Goal: Task Accomplishment & Management: Complete application form

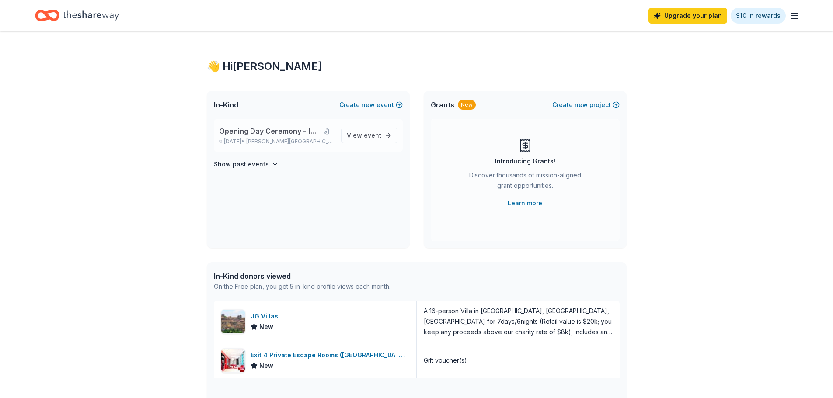
click at [264, 135] on span "Opening Day Ceremony - [DATE]" at bounding box center [269, 131] width 100 height 10
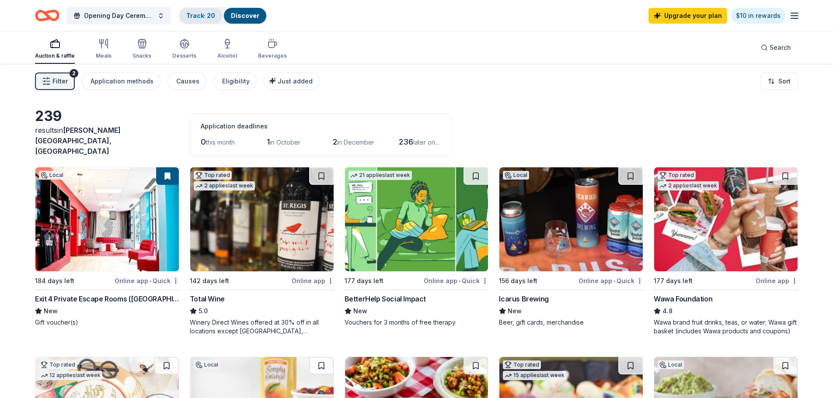
click at [205, 18] on link "Track · 20" at bounding box center [200, 15] width 29 height 7
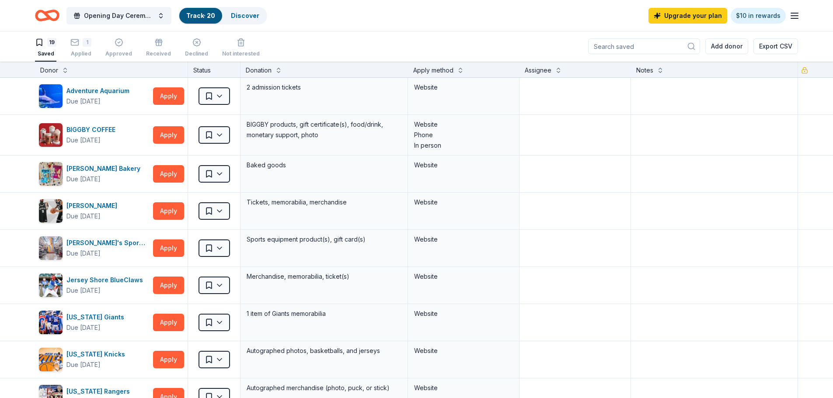
click at [210, 15] on link "Track · 20" at bounding box center [200, 15] width 29 height 7
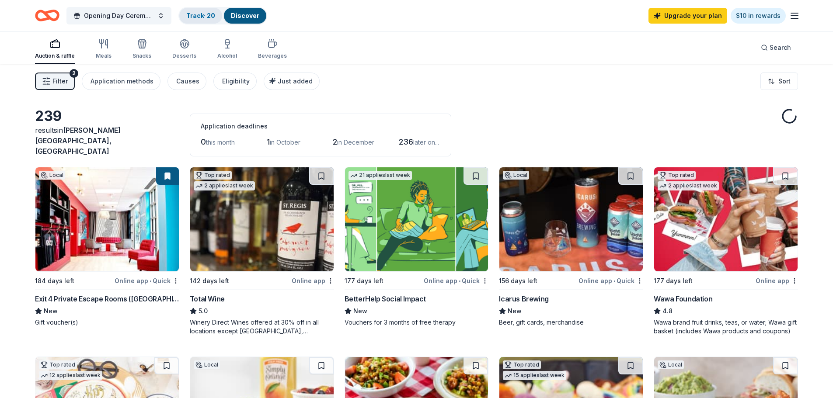
click at [209, 13] on link "Track · 20" at bounding box center [200, 15] width 29 height 7
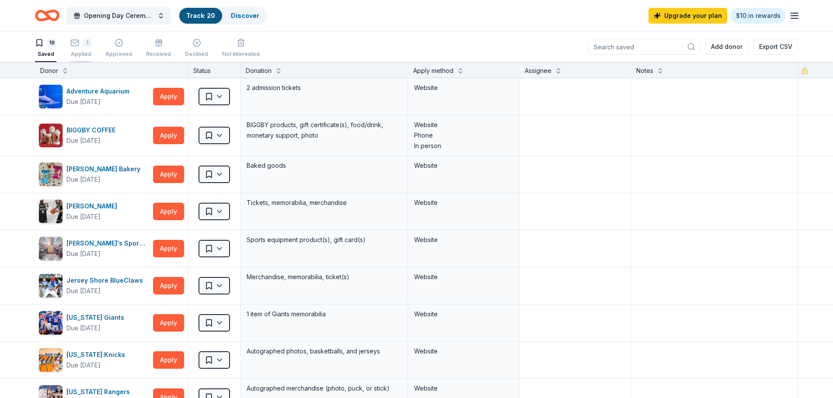
click at [90, 51] on div "Applied" at bounding box center [80, 54] width 21 height 7
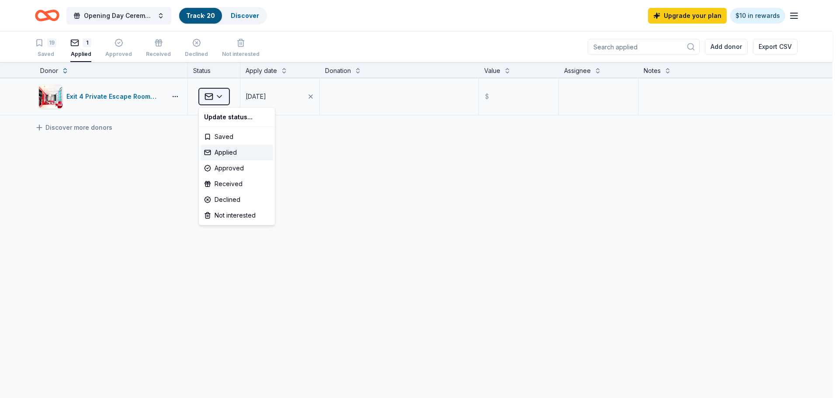
click at [226, 101] on html "Opening Day Ceremony - April 2026 Track · 20 Discover Upgrade your plan $10 in …" at bounding box center [419, 199] width 839 height 398
click at [223, 95] on html "Opening Day Ceremony - April 2026 Track · 20 Discover Upgrade your plan $10 in …" at bounding box center [419, 199] width 839 height 398
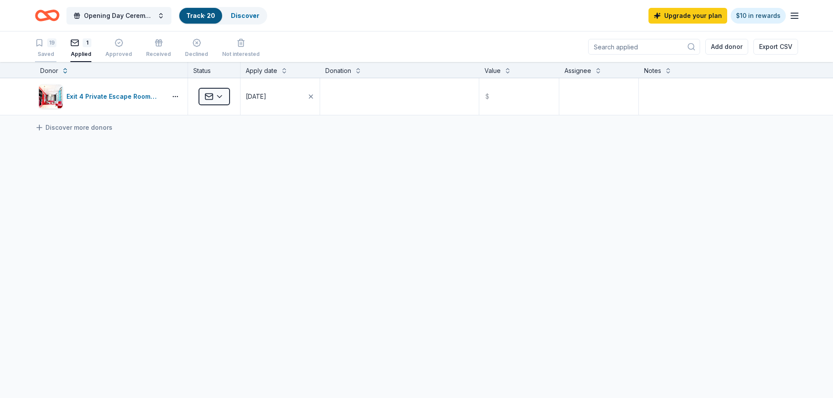
click at [52, 41] on div "19" at bounding box center [51, 42] width 9 height 9
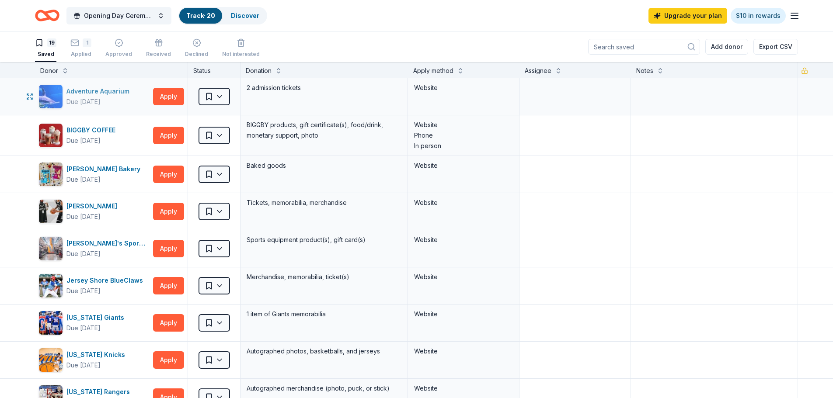
click at [121, 88] on div "Adventure Aquarium" at bounding box center [99, 91] width 66 height 10
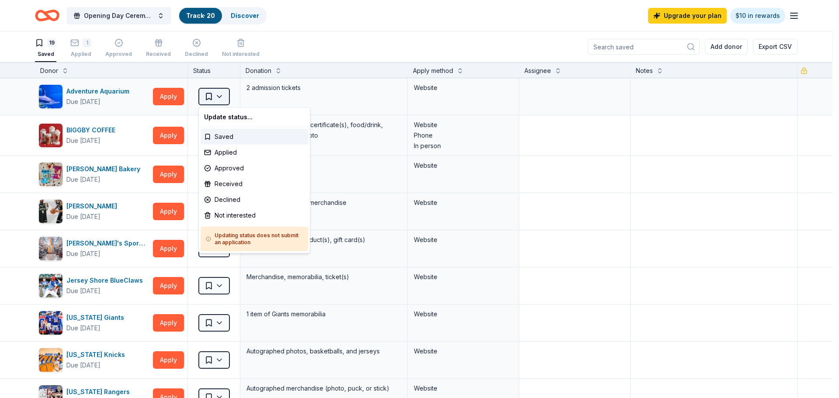
click at [223, 96] on html "Opening Day Ceremony - April 2026 Track · 20 Discover Upgrade your plan $10 in …" at bounding box center [419, 199] width 839 height 398
click at [242, 154] on div "Applied" at bounding box center [255, 153] width 108 height 16
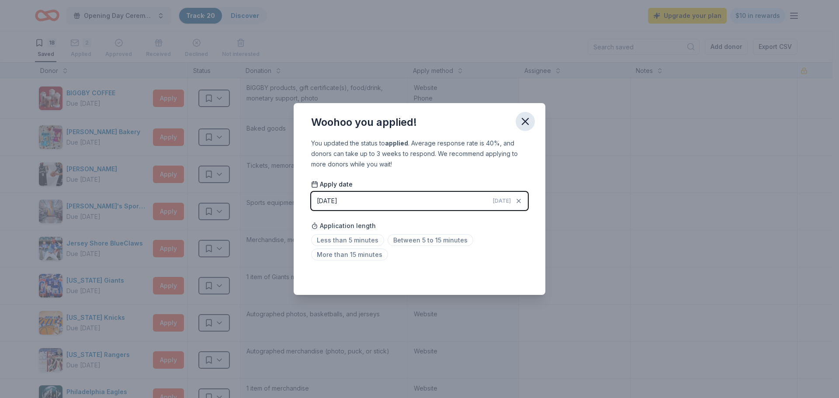
click at [528, 122] on icon "button" at bounding box center [525, 121] width 12 height 12
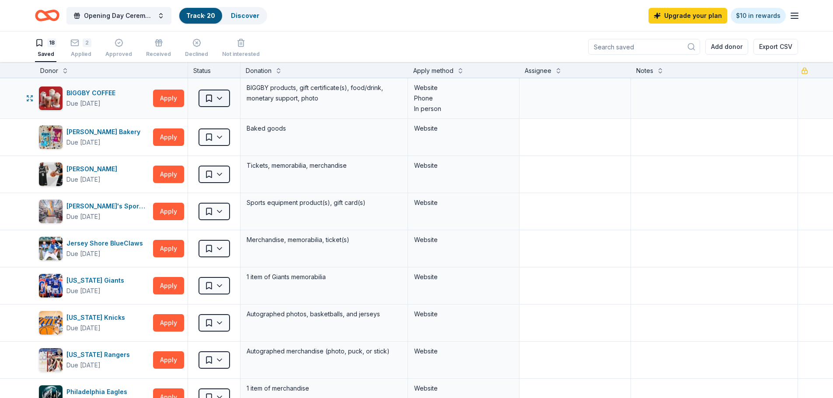
click at [223, 102] on html "Opening Day Ceremony - April 2026 Track · 20 Discover Upgrade your plan $10 in …" at bounding box center [416, 199] width 833 height 398
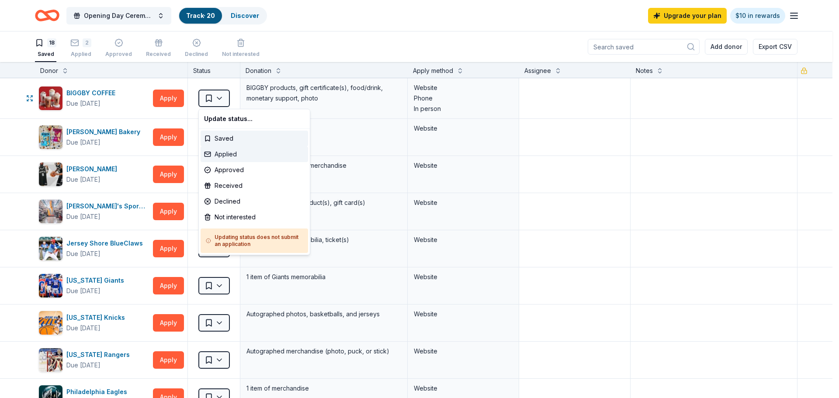
click at [230, 152] on div "Applied" at bounding box center [255, 154] width 108 height 16
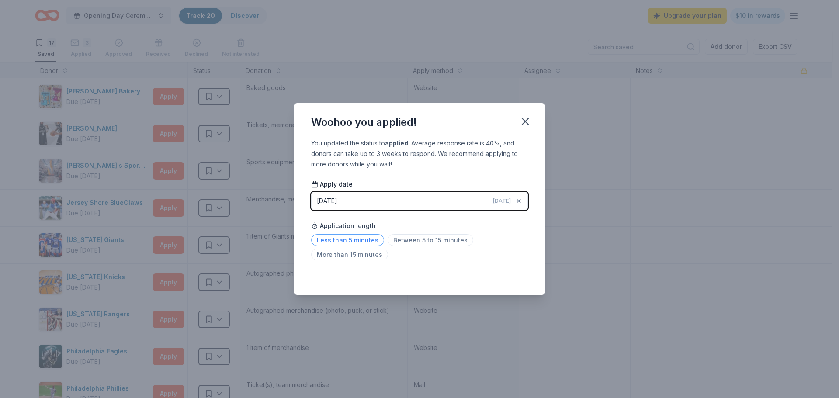
click at [358, 243] on span "Less than 5 minutes" at bounding box center [347, 240] width 73 height 12
click at [522, 122] on icon "button" at bounding box center [525, 121] width 12 height 12
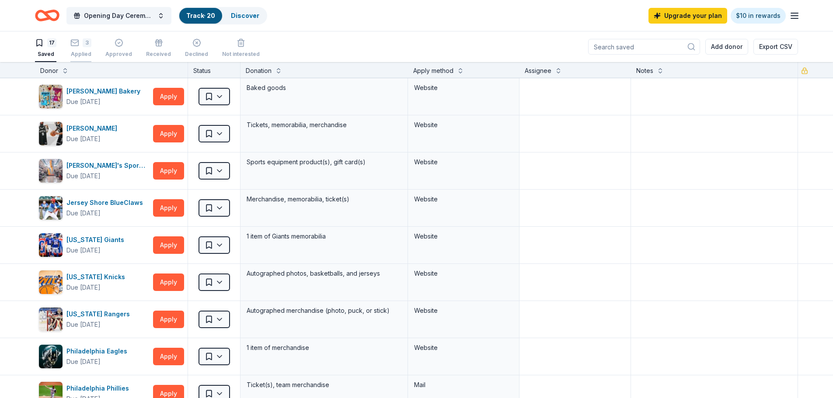
click at [81, 42] on div "3" at bounding box center [80, 38] width 21 height 9
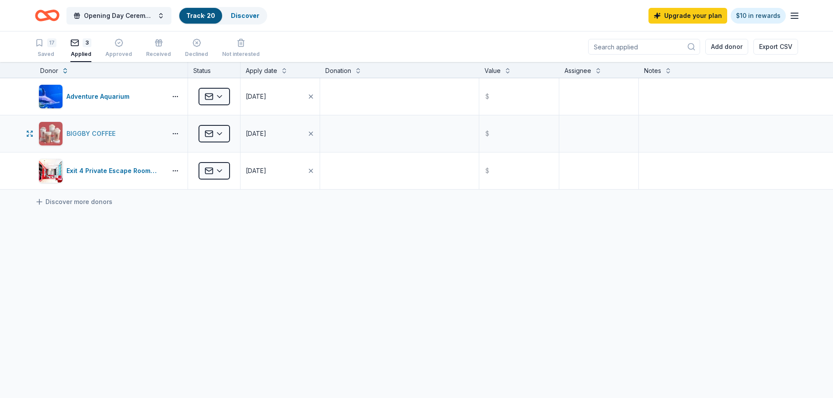
click at [127, 138] on div "BIGGBY COFFEE" at bounding box center [100, 134] width 125 height 24
click at [171, 132] on button "button" at bounding box center [175, 133] width 17 height 7
click at [312, 135] on icon "button" at bounding box center [310, 133] width 7 height 7
click at [209, 132] on html "Opening Day Ceremony - April 2026 Track · 20 Discover Upgrade your plan $10 in …" at bounding box center [416, 199] width 833 height 398
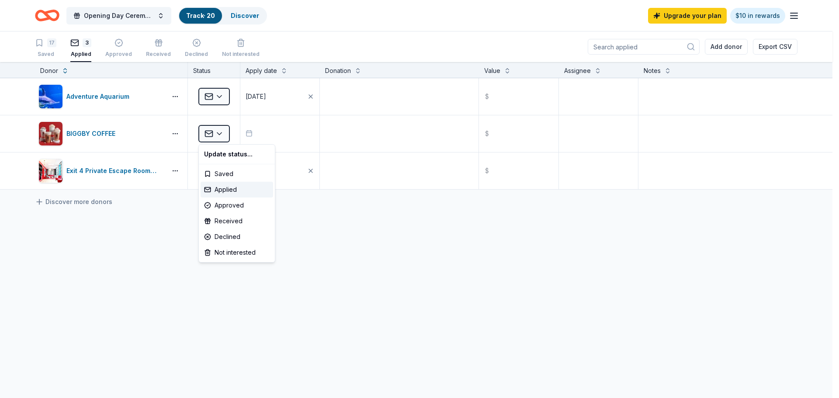
drag, startPoint x: 386, startPoint y: 258, endPoint x: 324, endPoint y: 230, distance: 68.5
click at [386, 258] on html "Opening Day Ceremony - April 2026 Track · 20 Discover Upgrade your plan $10 in …" at bounding box center [419, 199] width 839 height 398
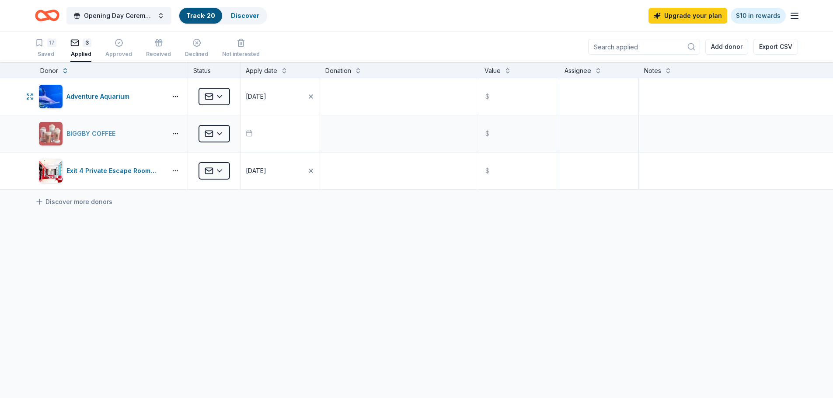
drag, startPoint x: 26, startPoint y: 134, endPoint x: 38, endPoint y: 139, distance: 13.6
click at [27, 132] on icon "button" at bounding box center [29, 133] width 7 height 7
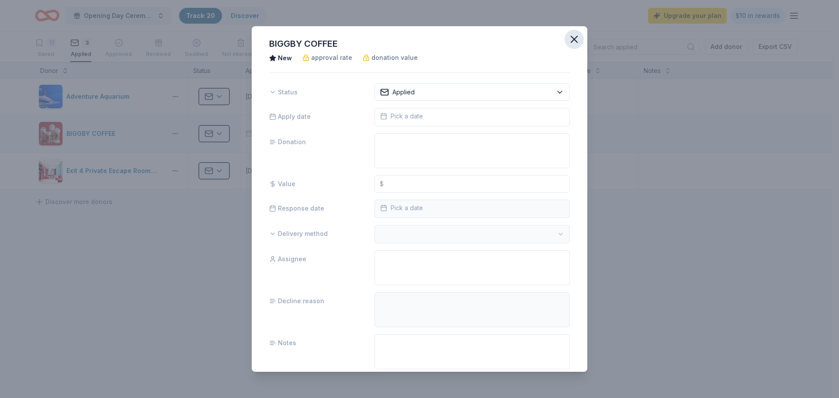
click at [568, 38] on icon "button" at bounding box center [574, 39] width 12 height 12
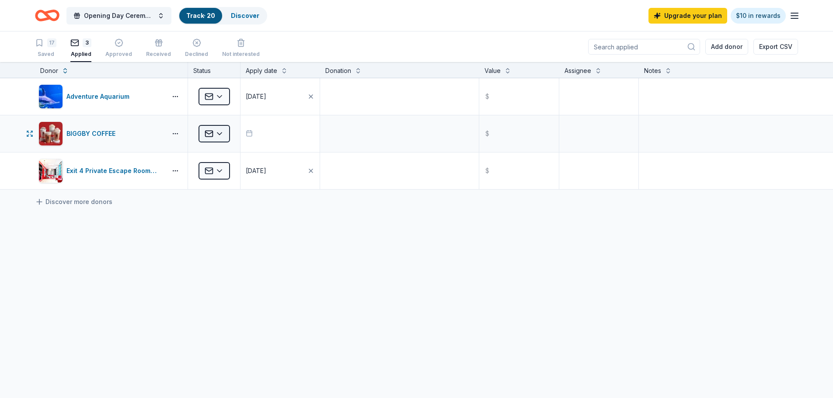
click at [218, 139] on html "Opening Day Ceremony - April 2026 Track · 20 Discover Upgrade your plan $10 in …" at bounding box center [416, 199] width 833 height 398
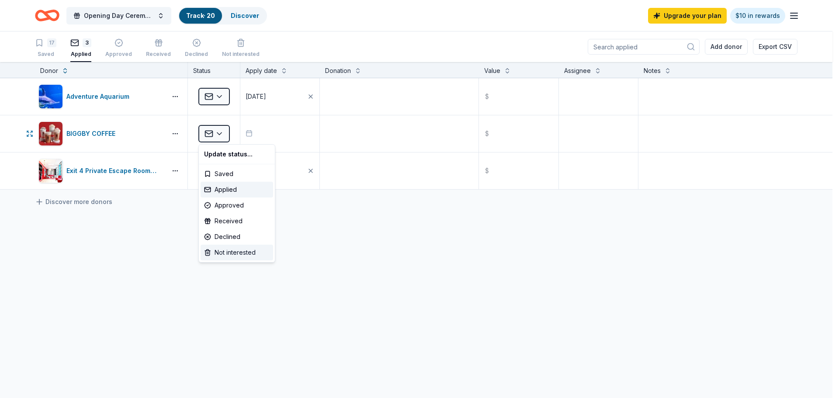
click at [245, 255] on div "Not interested" at bounding box center [237, 253] width 73 height 16
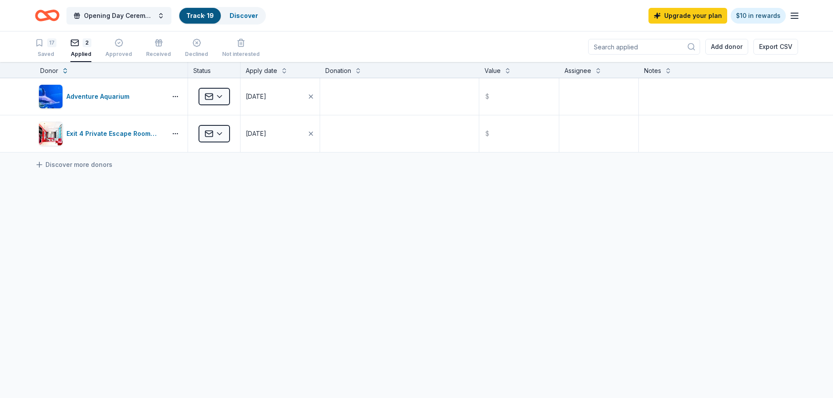
click at [369, 310] on div "Adventure Aquarium Applied 09/25/2025 $ Exit 4 Private Escape Rooms (Toms River…" at bounding box center [416, 197] width 833 height 239
click at [44, 44] on div "17" at bounding box center [45, 42] width 21 height 9
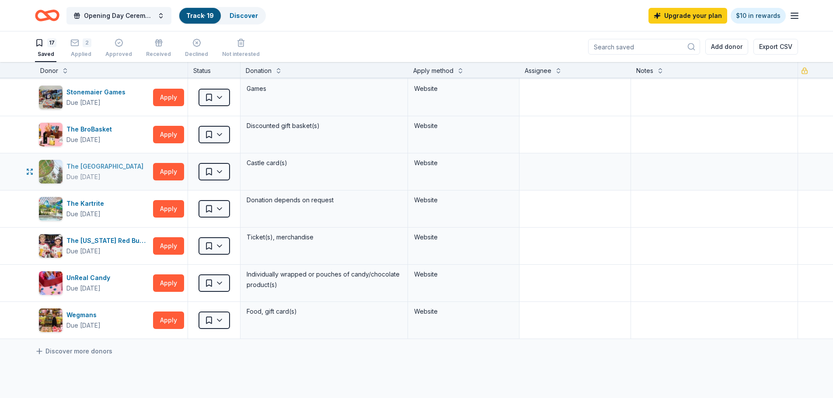
scroll to position [350, 0]
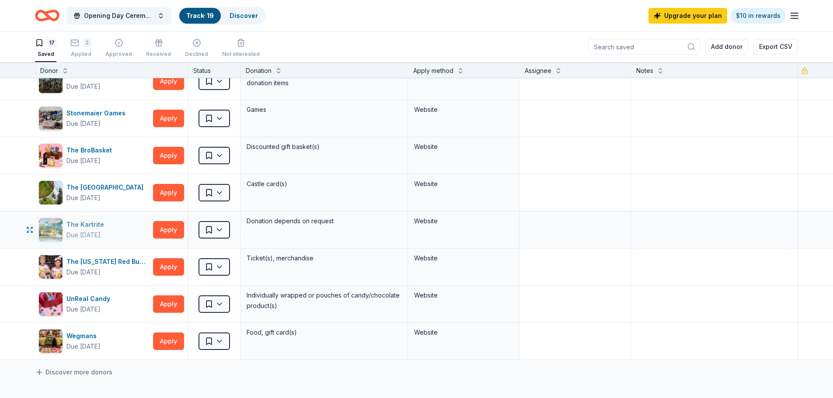
click at [121, 232] on div "The Kartrite Due in 168 days" at bounding box center [93, 230] width 111 height 24
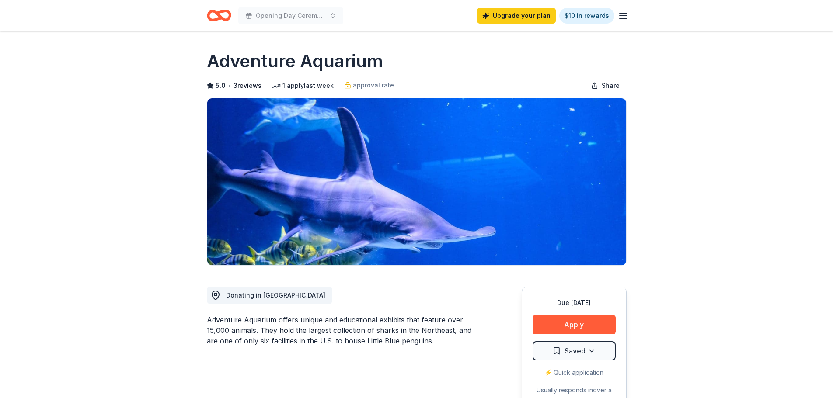
click at [391, 320] on div "Adventure Aquarium offers unique and educational exhibits that feature over 15,…" at bounding box center [343, 330] width 273 height 31
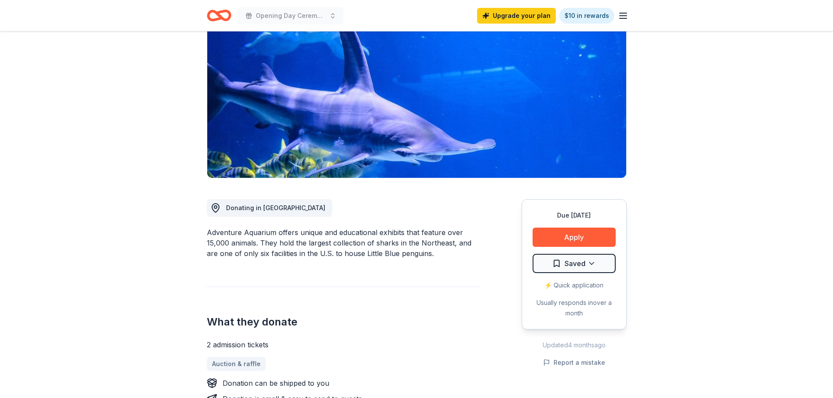
drag, startPoint x: 380, startPoint y: 211, endPoint x: 385, endPoint y: 259, distance: 48.7
click at [382, 252] on div "Adventure Aquarium offers unique and educational exhibits that feature over 15,…" at bounding box center [343, 242] width 273 height 31
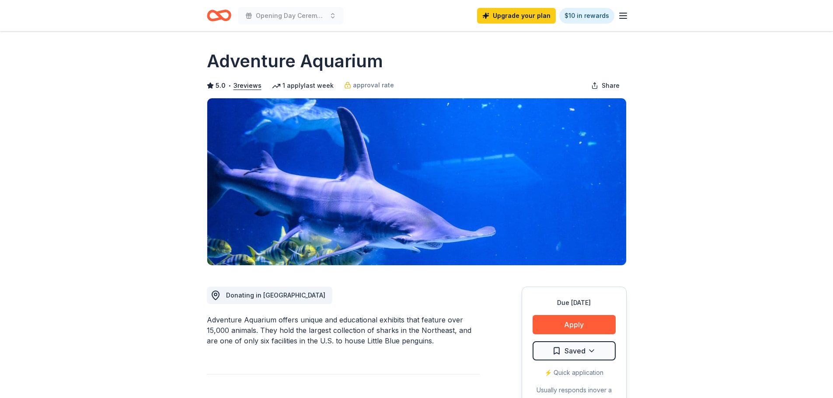
drag, startPoint x: 385, startPoint y: 58, endPoint x: 205, endPoint y: 52, distance: 179.8
drag, startPoint x: 210, startPoint y: 62, endPoint x: 488, endPoint y: 7, distance: 283.4
click at [377, 56] on h1 "Adventure Aquarium" at bounding box center [295, 61] width 176 height 24
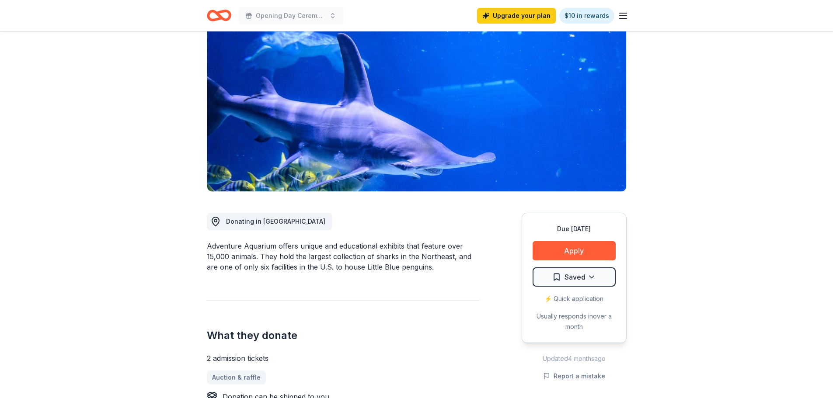
scroll to position [219, 0]
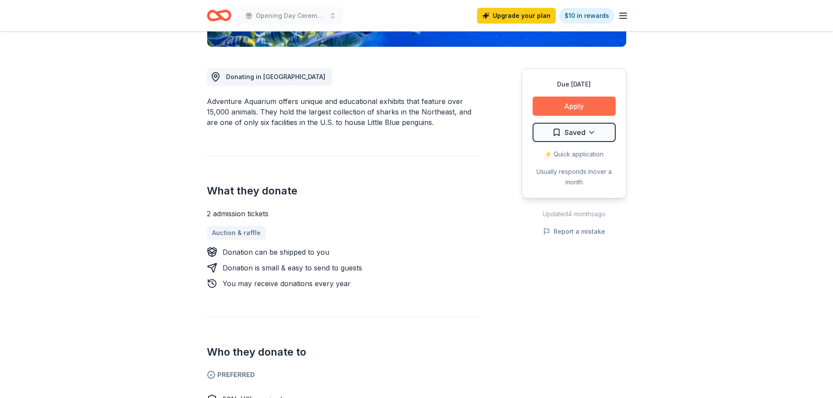
click at [581, 107] on button "Apply" at bounding box center [573, 106] width 83 height 19
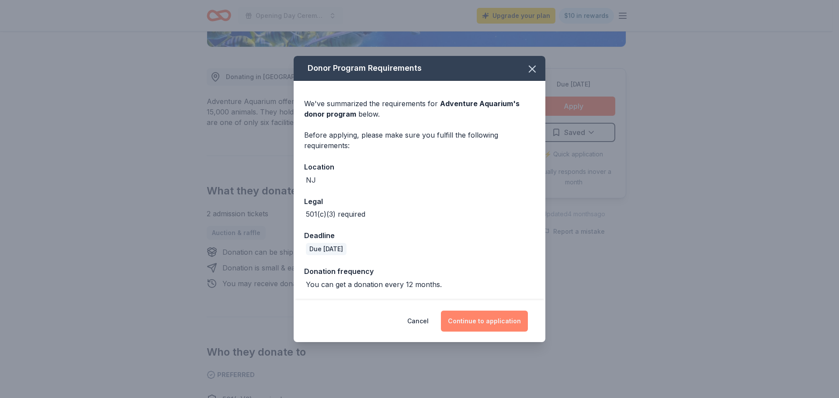
click at [492, 325] on button "Continue to application" at bounding box center [484, 321] width 87 height 21
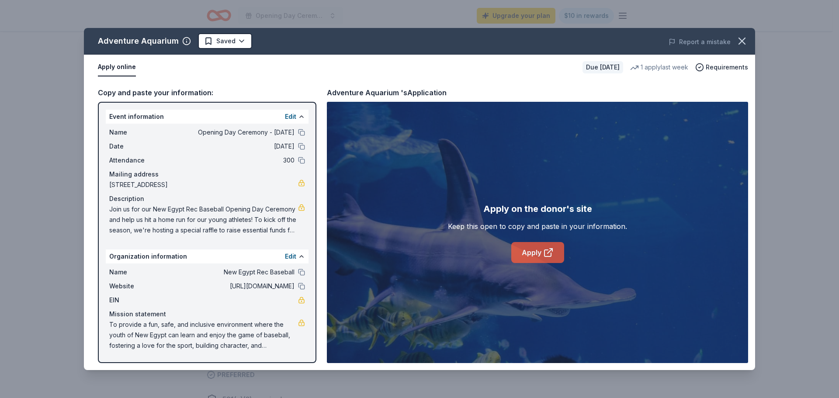
click at [539, 247] on link "Apply" at bounding box center [538, 252] width 53 height 21
click at [302, 133] on button at bounding box center [301, 132] width 7 height 7
click at [300, 303] on link at bounding box center [301, 300] width 7 height 7
click at [170, 219] on span "Join us for our New Egypt Rec Baseball Opening Day Ceremony and help us hit a h…" at bounding box center [203, 219] width 189 height 31
click at [168, 219] on span "Join us for our New Egypt Rec Baseball Opening Day Ceremony and help us hit a h…" at bounding box center [203, 219] width 189 height 31
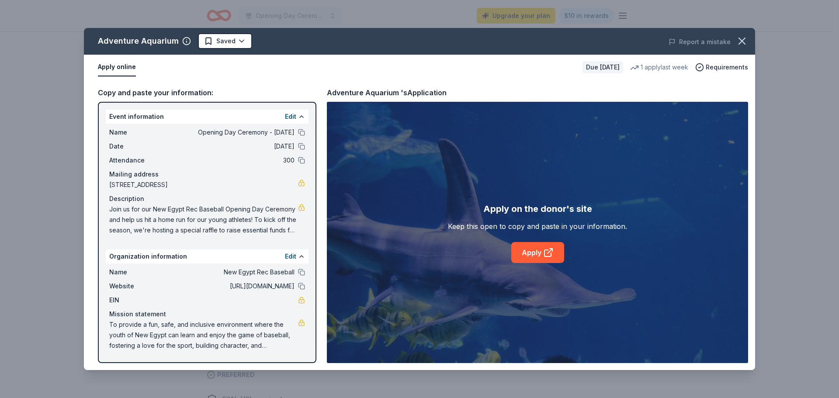
click at [167, 219] on span "Join us for our New Egypt Rec Baseball Opening Day Ceremony and help us hit a h…" at bounding box center [203, 219] width 189 height 31
drag, startPoint x: 245, startPoint y: 218, endPoint x: 250, endPoint y: 216, distance: 5.1
click at [285, 252] on div "Event information Edit Name Opening Day Ceremony - April 2026 Date 04/11/26 Att…" at bounding box center [207, 232] width 219 height 261
drag, startPoint x: 251, startPoint y: 216, endPoint x: 487, endPoint y: 189, distance: 237.6
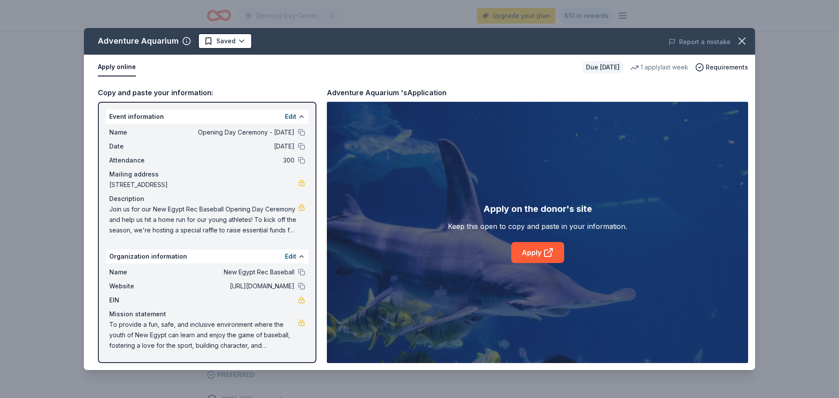
click at [258, 212] on span "Join us for our New Egypt Rec Baseball Opening Day Ceremony and help us hit a h…" at bounding box center [203, 219] width 189 height 31
click at [745, 40] on icon "button" at bounding box center [742, 41] width 12 height 12
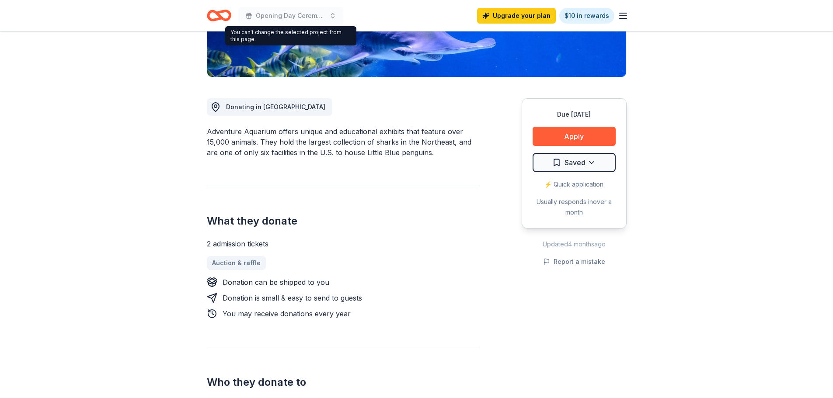
scroll to position [175, 0]
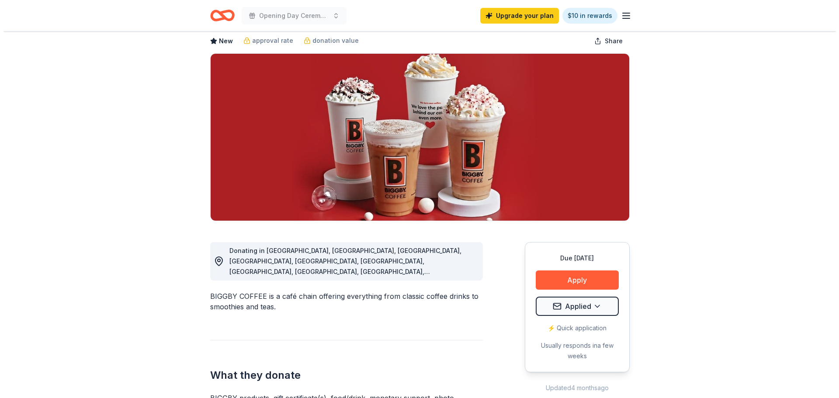
scroll to position [87, 0]
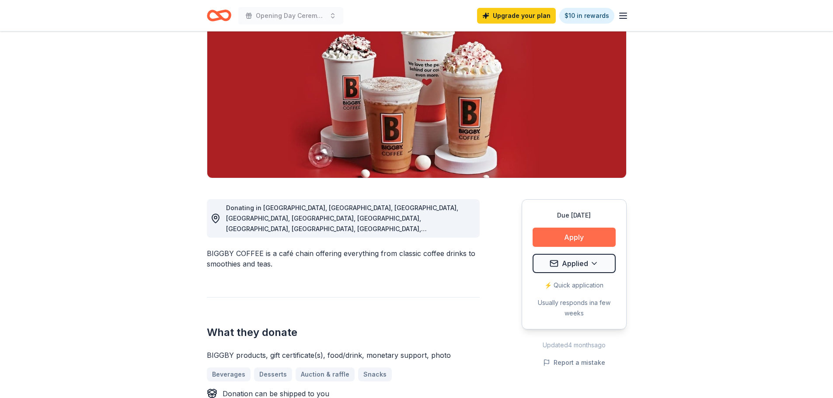
click at [574, 235] on button "Apply" at bounding box center [573, 237] width 83 height 19
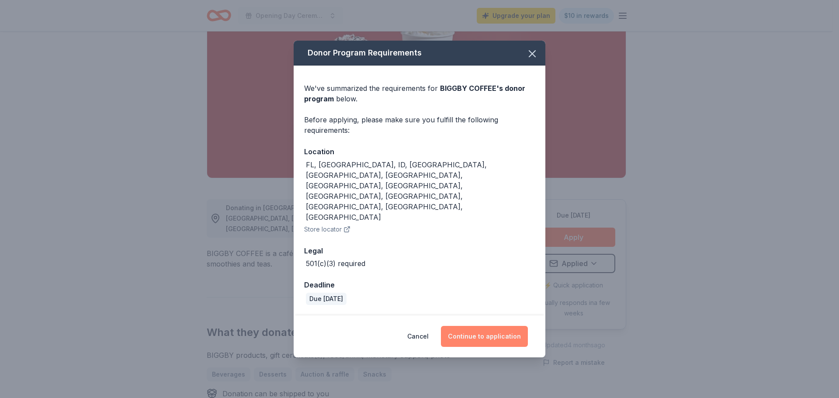
click at [493, 326] on button "Continue to application" at bounding box center [484, 336] width 87 height 21
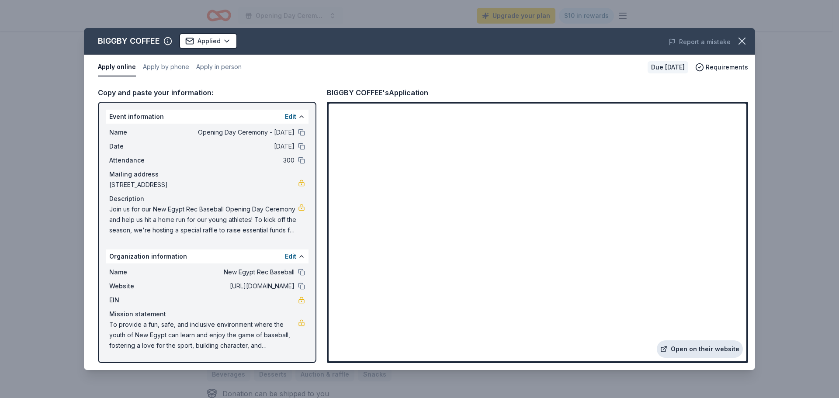
click at [703, 345] on link "Open on their website" at bounding box center [700, 349] width 86 height 17
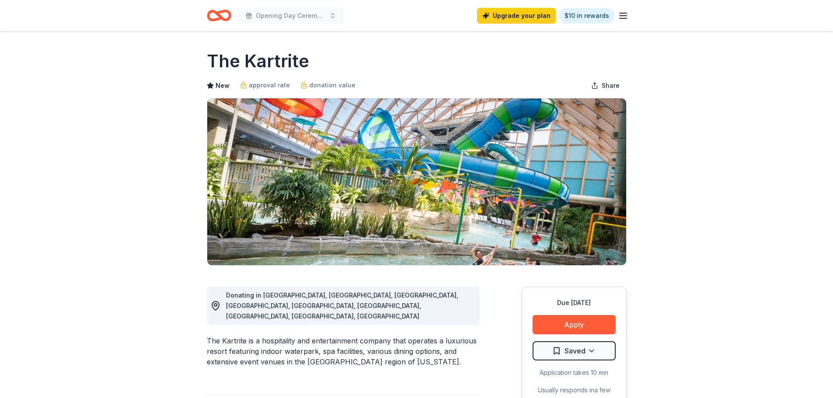
drag, startPoint x: 269, startPoint y: 319, endPoint x: 359, endPoint y: 333, distance: 91.1
click at [359, 336] on div "The Kartrite is a hospitality and entertainment company that operates a luxurio…" at bounding box center [343, 351] width 273 height 31
